Goal: Complete application form

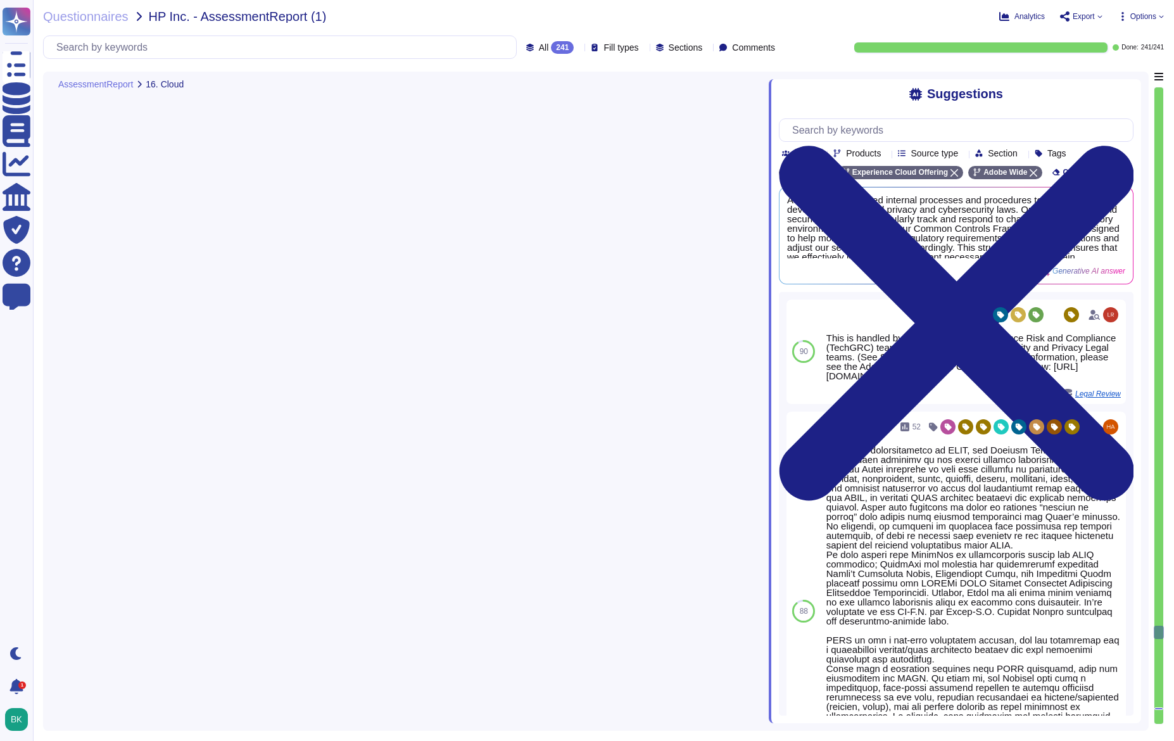
type textarea "1. Adobe provides a cloud-based service as it offers a SaaS solution. 2. The se…"
type textarea "Adobe utilizes a dual approach in its cloud deployment model, incorporating bot…"
type textarea "Adobe primarily utilizes a Software as a Service (SaaS) model for its solutions…"
type textarea "User management in the cloud network for the services provided is managed by th…"
type textarea "Hosting Providers provide managed compute, network, data, and storage services …"
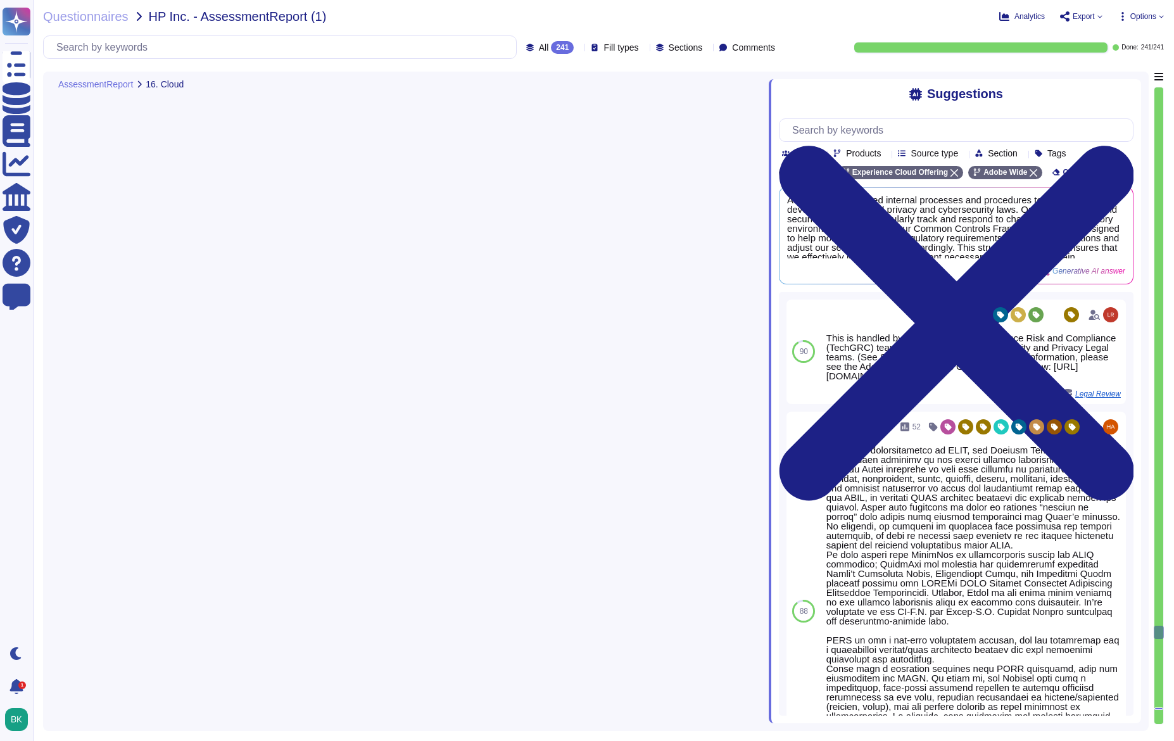
type textarea "Yes, customers are segregated from one another with strong tenant isolation sec…"
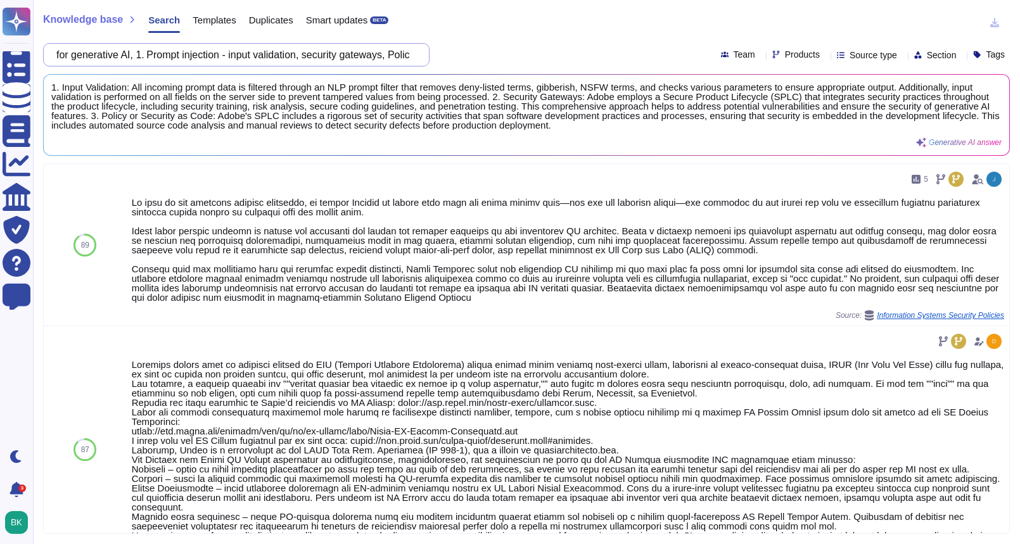
click at [127, 51] on input "for generative AI, 1. Prompt injection - input validation, security gateways, P…" at bounding box center [233, 55] width 366 height 22
click at [126, 51] on input "for generative AI, 1. Prompt injection - input validation, security gateways, P…" at bounding box center [233, 55] width 366 height 22
paste input "For AI Assistant, please Explain any measures in place to detect risk of [MEDIC…"
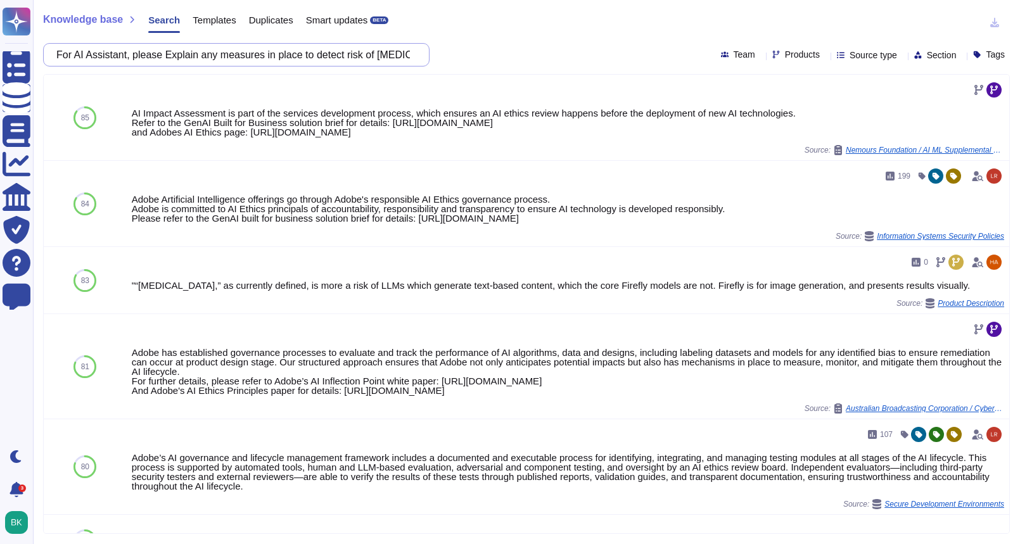
click at [204, 59] on input "For AI Assistant, please Explain any measures in place to detect risk of [MEDIC…" at bounding box center [233, 55] width 366 height 22
paste input "Explain measures taken to detect, measure and mitigate the risks of unintended …"
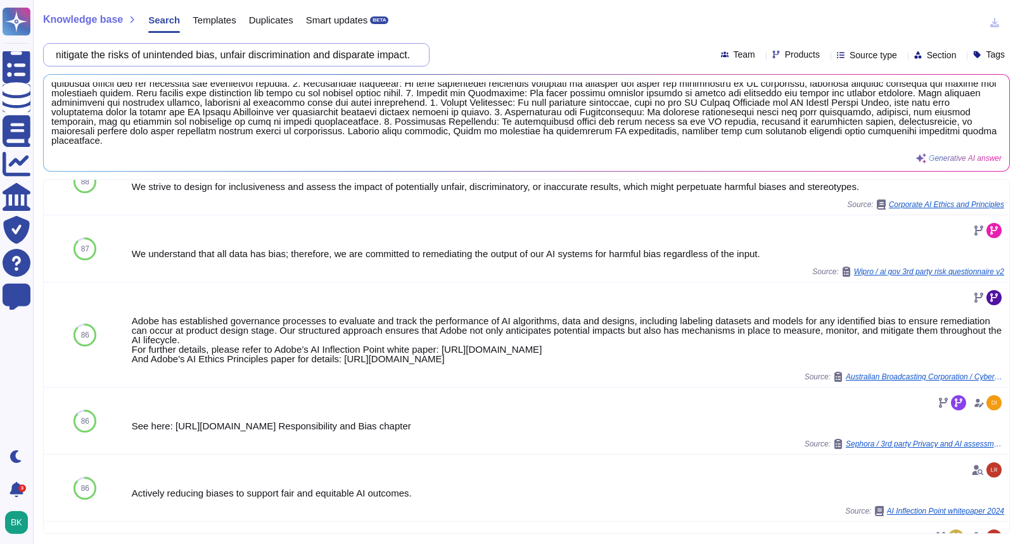
scroll to position [265, 0]
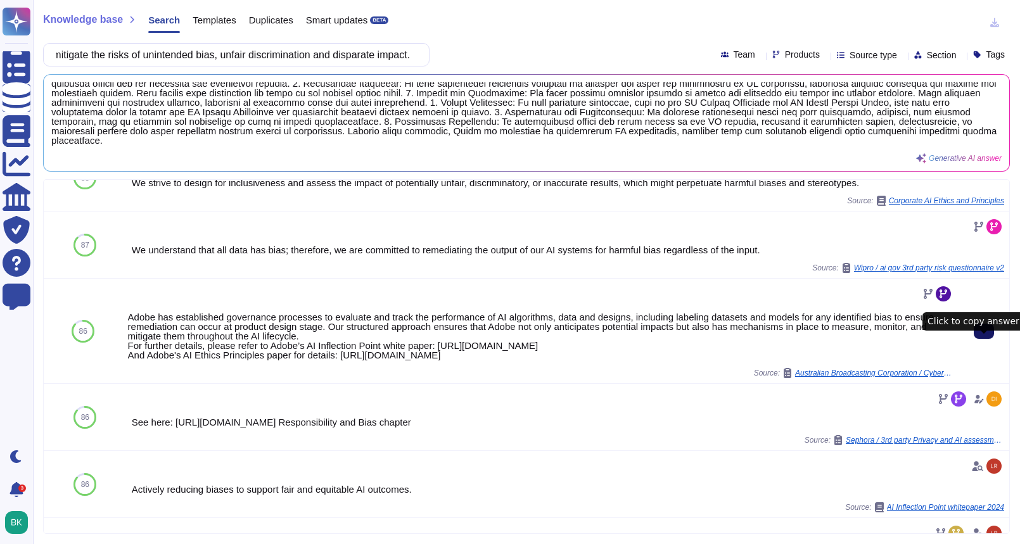
type input "Explain measures taken to detect, measure and mitigate the risks of unintended …"
